Goal: Find specific page/section: Find specific page/section

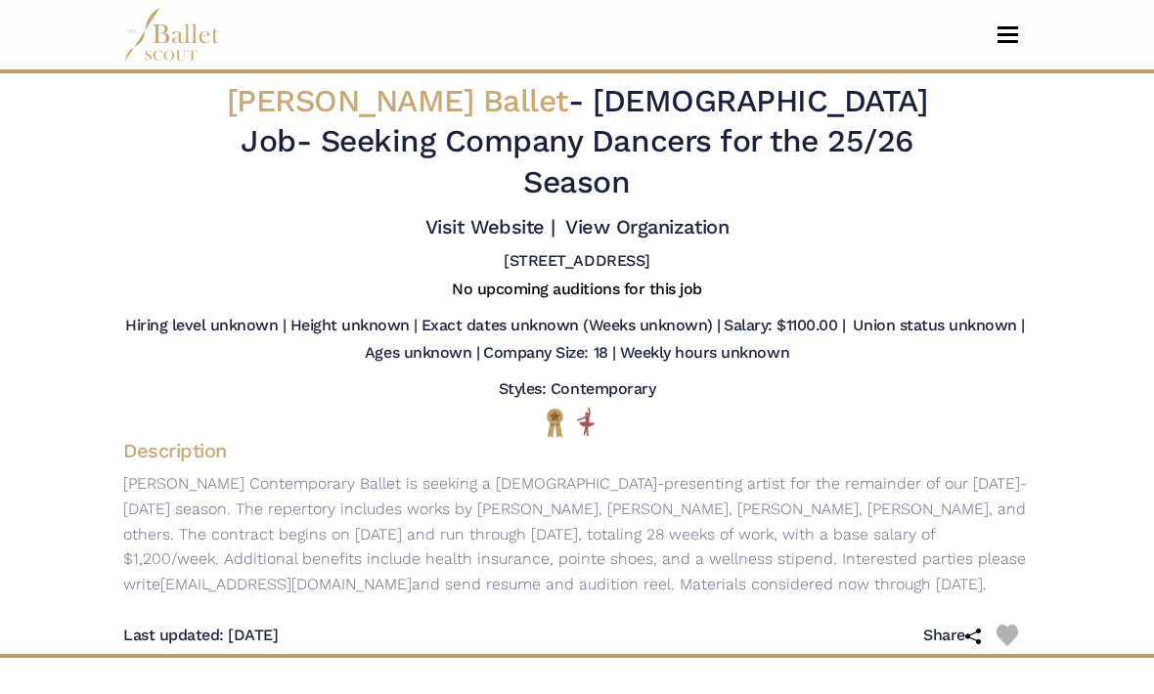
click at [992, 26] on button "Toggle navigation" at bounding box center [1008, 34] width 46 height 19
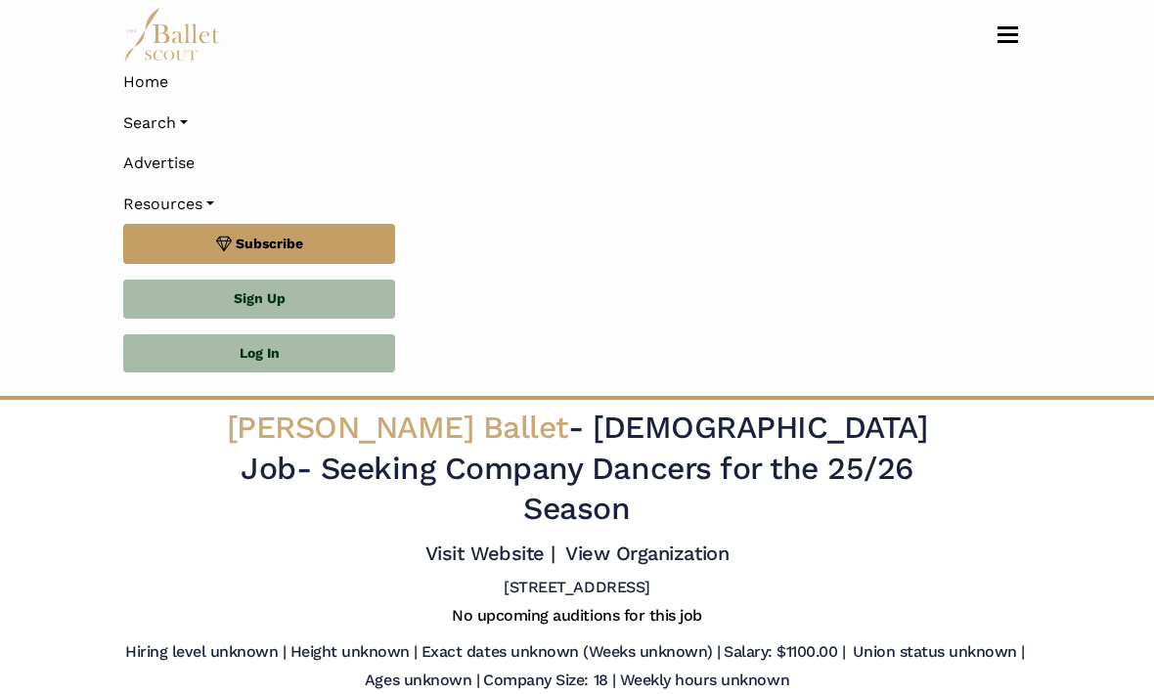
click at [189, 114] on link "Search" at bounding box center [576, 123] width 907 height 41
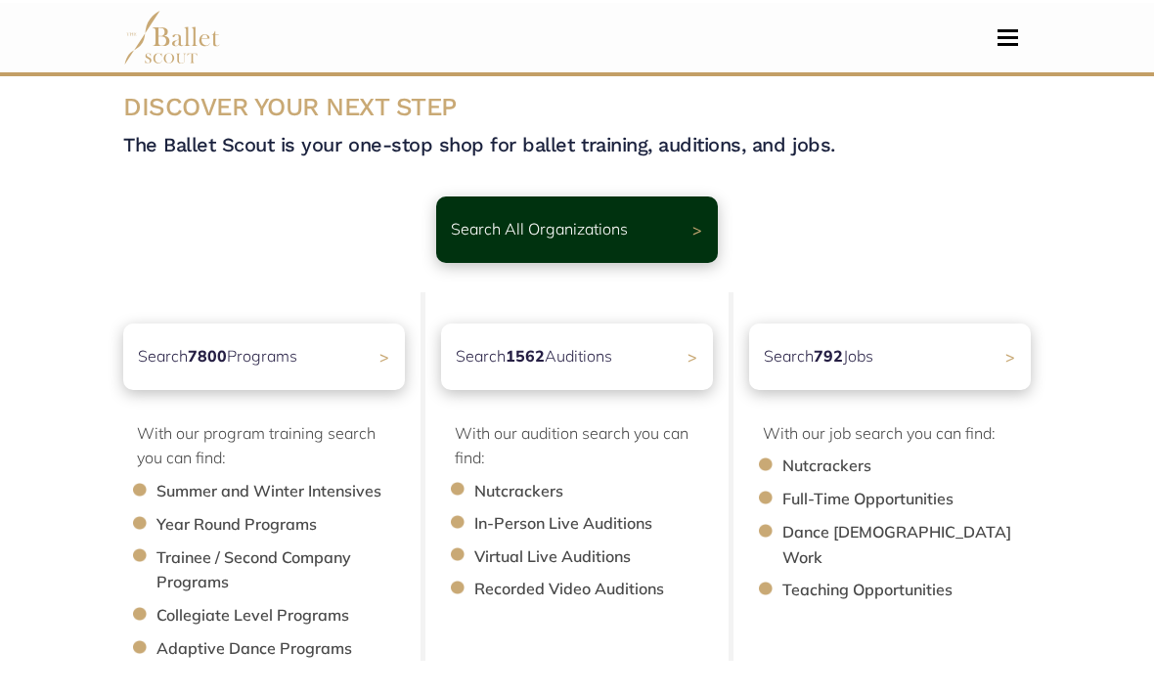
scroll to position [22, 0]
click at [631, 230] on div "Search All Organizations >" at bounding box center [577, 229] width 282 height 66
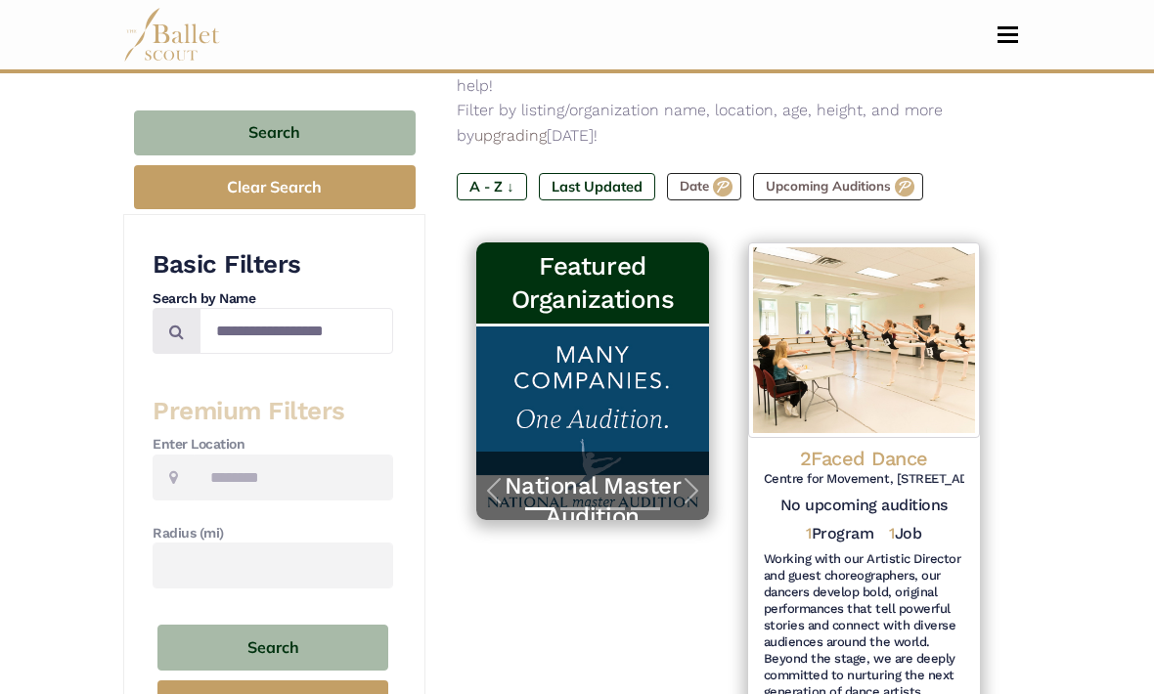
scroll to position [229, 0]
click at [287, 474] on input "Location" at bounding box center [293, 478] width 199 height 46
click at [320, 474] on input "Location" at bounding box center [293, 478] width 199 height 46
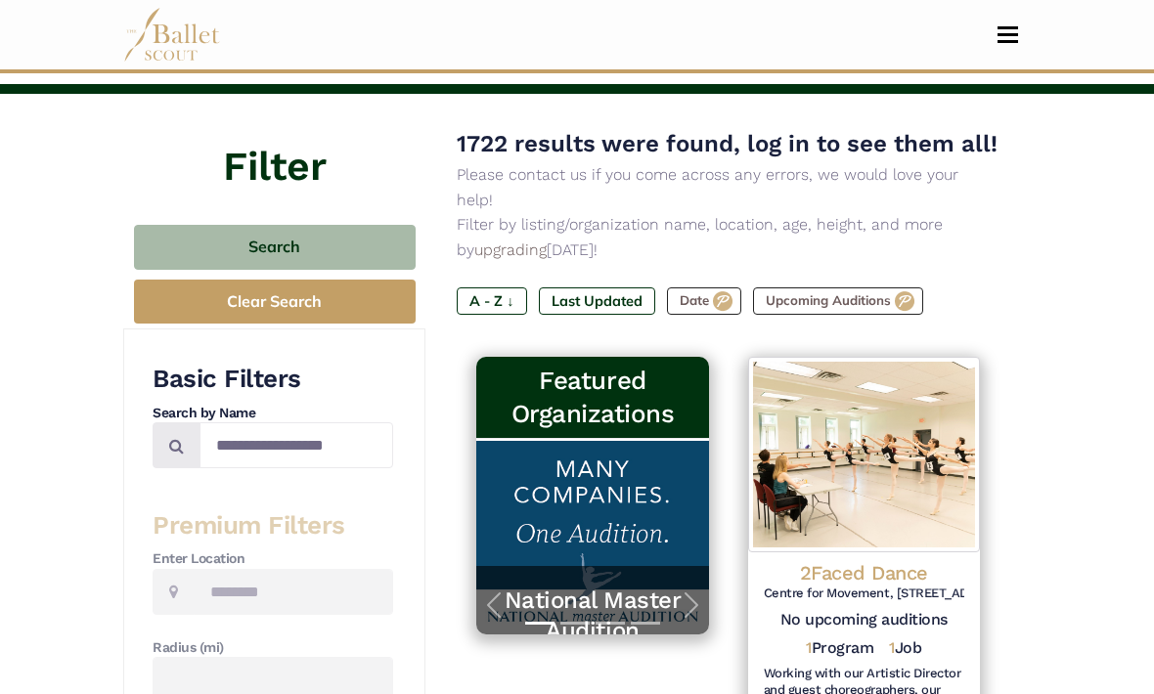
click at [330, 580] on input "Location" at bounding box center [293, 592] width 199 height 46
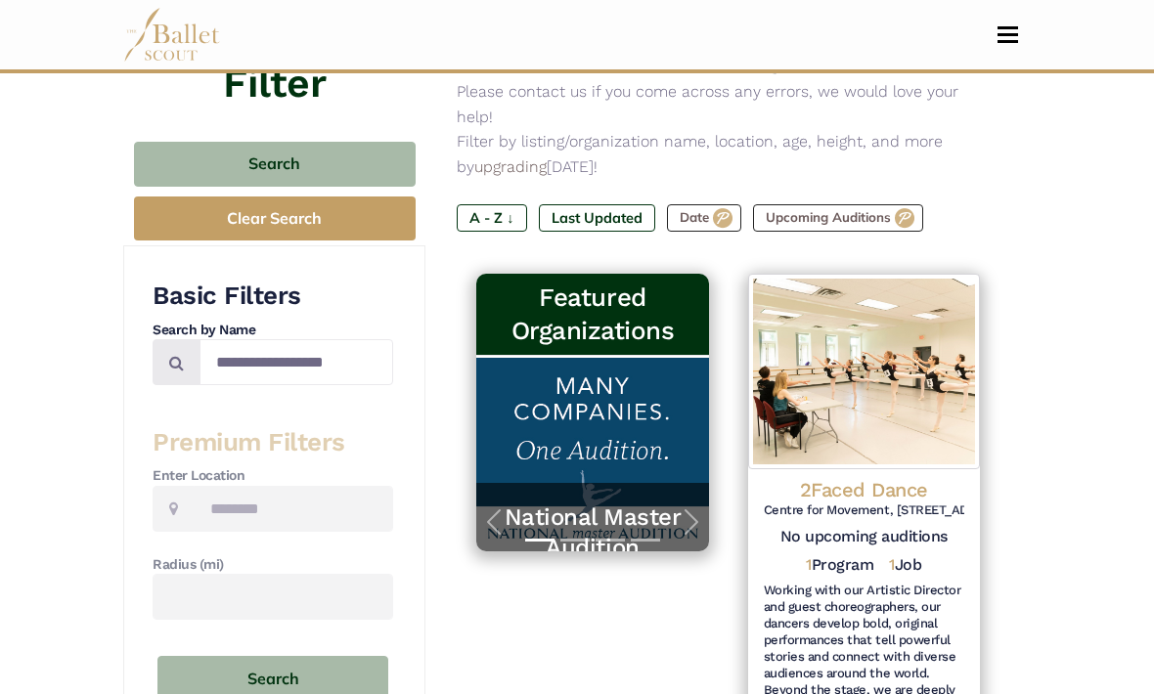
scroll to position [198, 0]
